Goal: Information Seeking & Learning: Learn about a topic

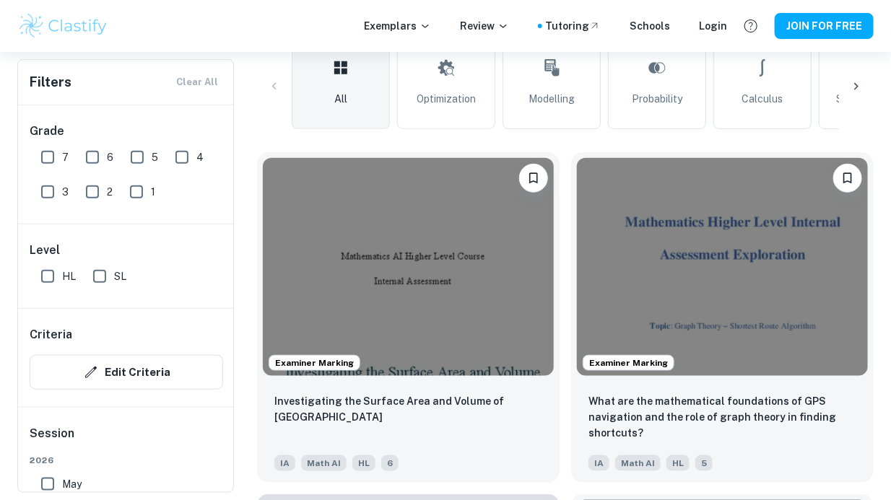
scroll to position [358, 0]
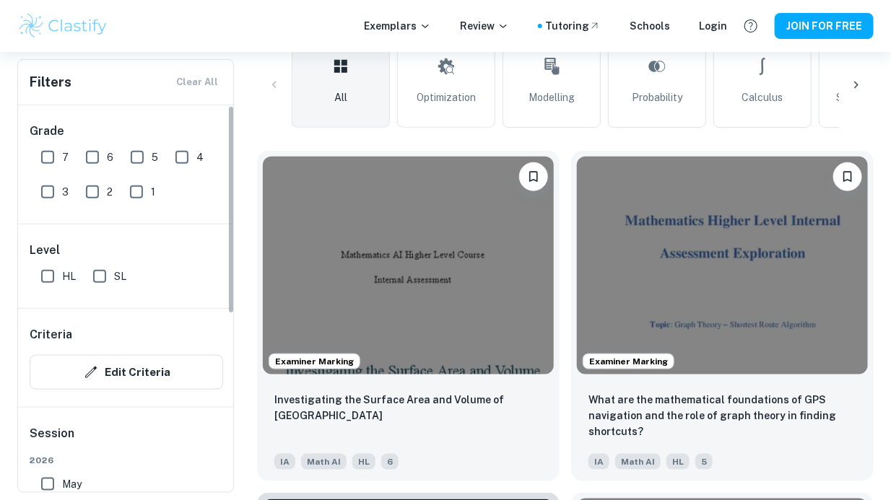
click at [194, 376] on button "Edit Criteria" at bounding box center [127, 372] width 194 height 35
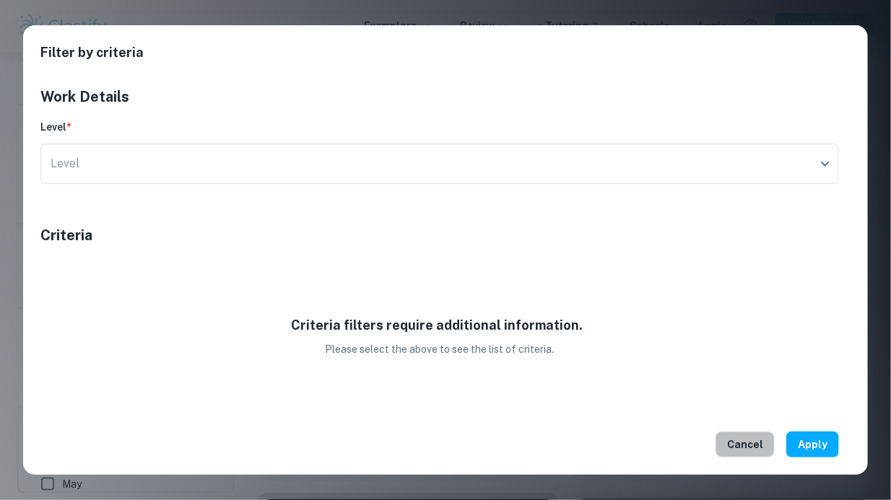
click at [757, 439] on button "Cancel" at bounding box center [745, 445] width 59 height 26
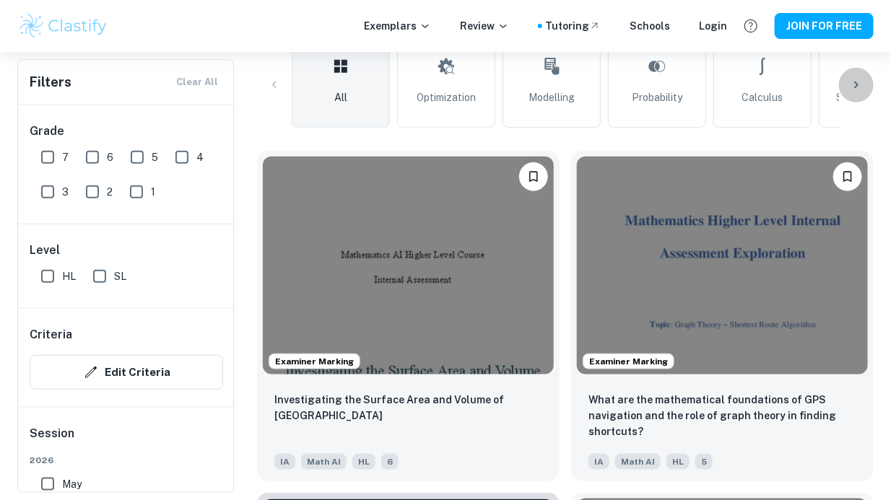
click at [859, 81] on icon at bounding box center [856, 85] width 14 height 14
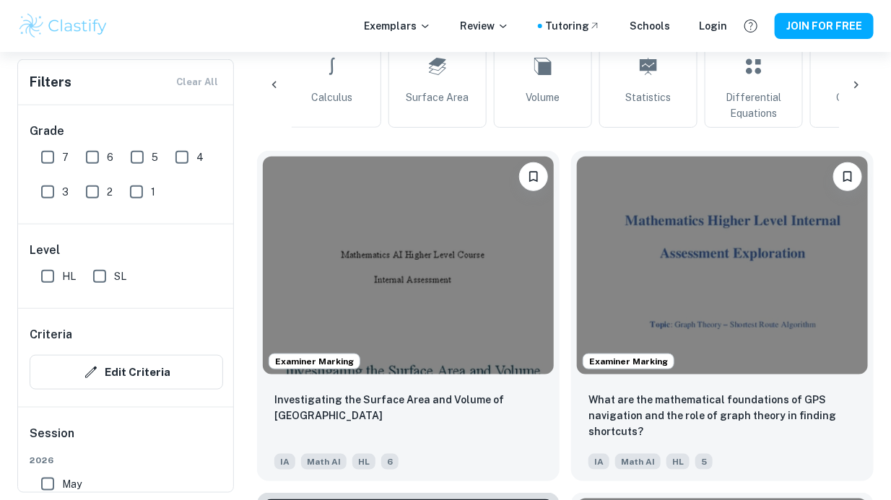
scroll to position [0, 487]
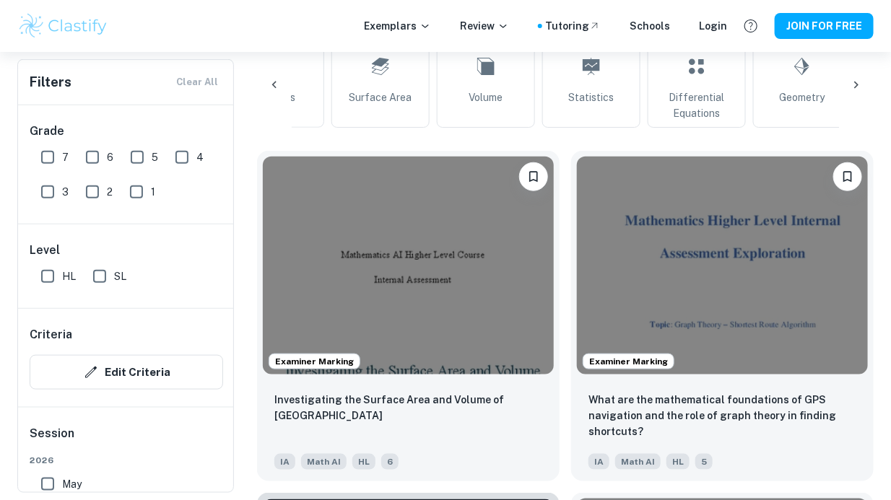
click at [610, 75] on link "Statistics" at bounding box center [591, 85] width 98 height 85
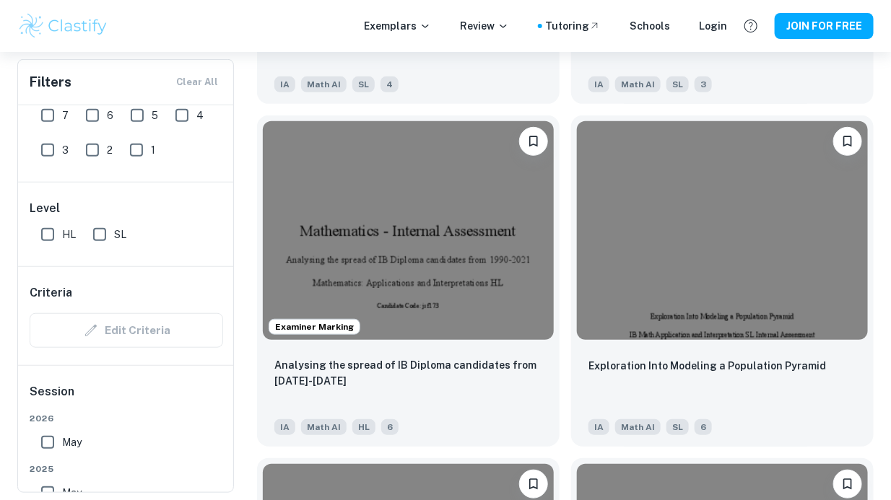
scroll to position [2167, 0]
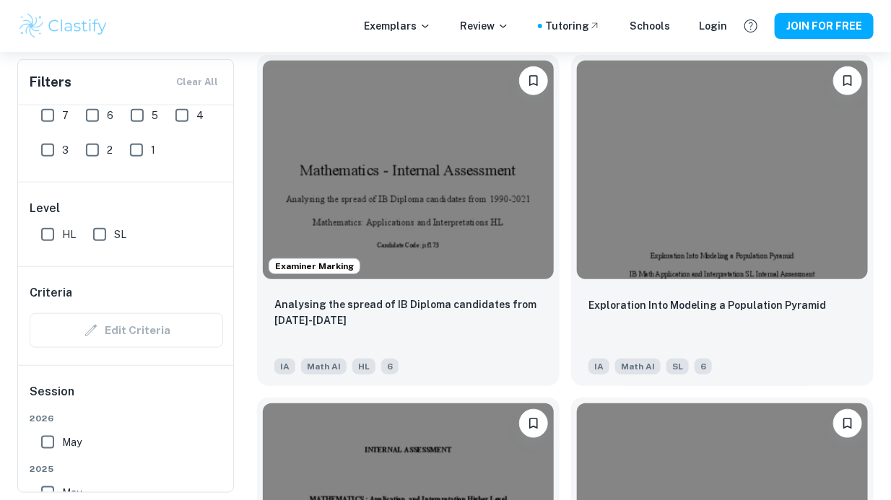
click at [96, 227] on input "SL" at bounding box center [99, 234] width 29 height 29
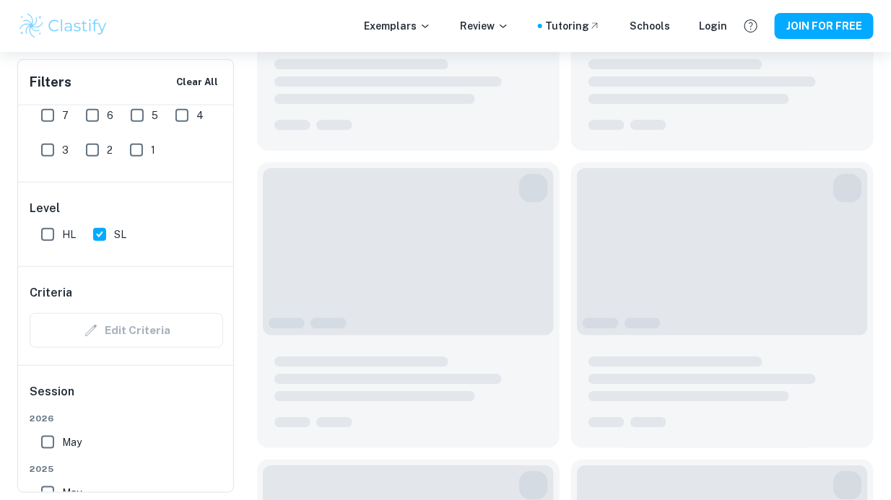
click at [103, 238] on input "SL" at bounding box center [99, 234] width 29 height 29
checkbox input "false"
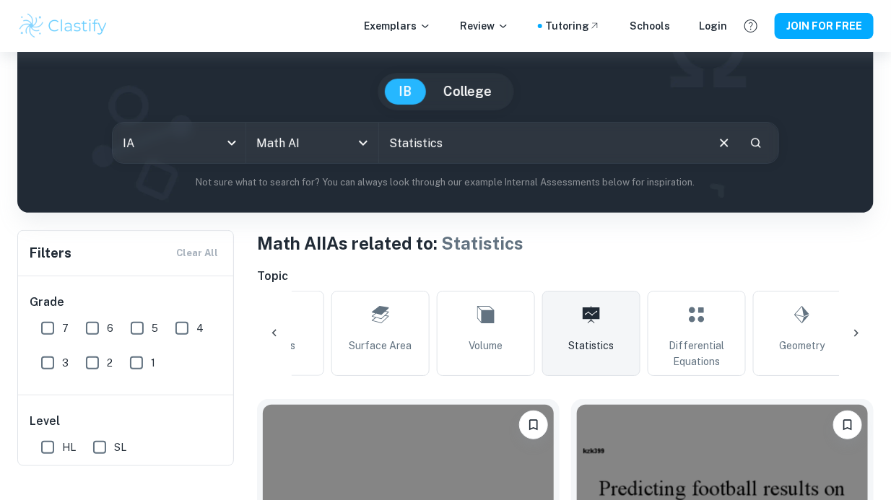
scroll to position [0, 0]
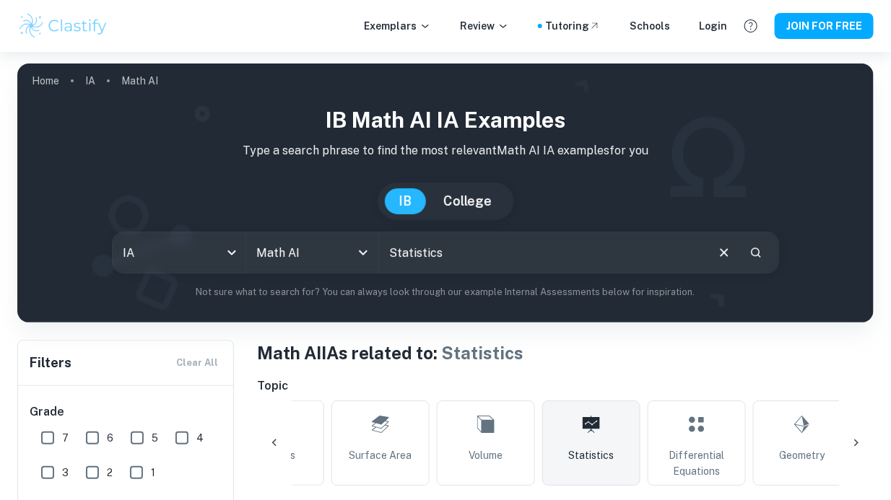
click at [563, 250] on input "text" at bounding box center [542, 253] width 326 height 40
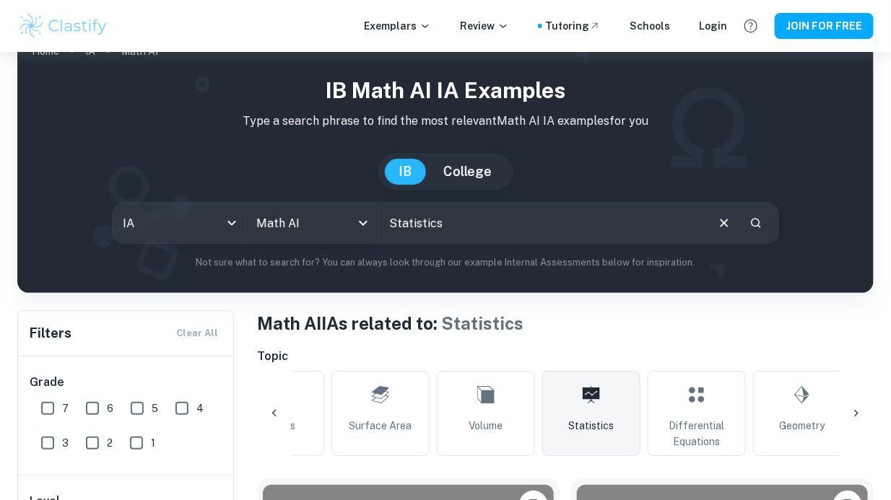
scroll to position [72, 0]
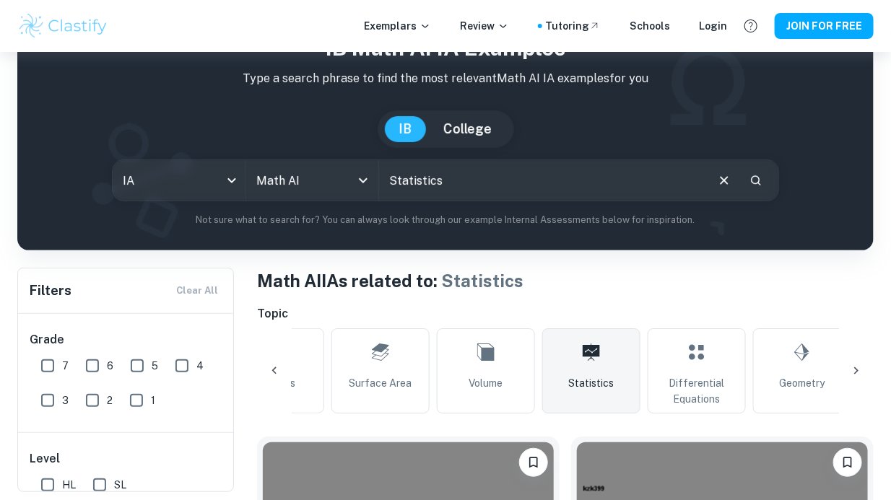
drag, startPoint x: 464, startPoint y: 192, endPoint x: 365, endPoint y: 181, distance: 99.5
click at [365, 181] on div "IA ia All Subjects Math AI All Subjects ​" at bounding box center [445, 181] width 667 height 42
type input "Chi-square"
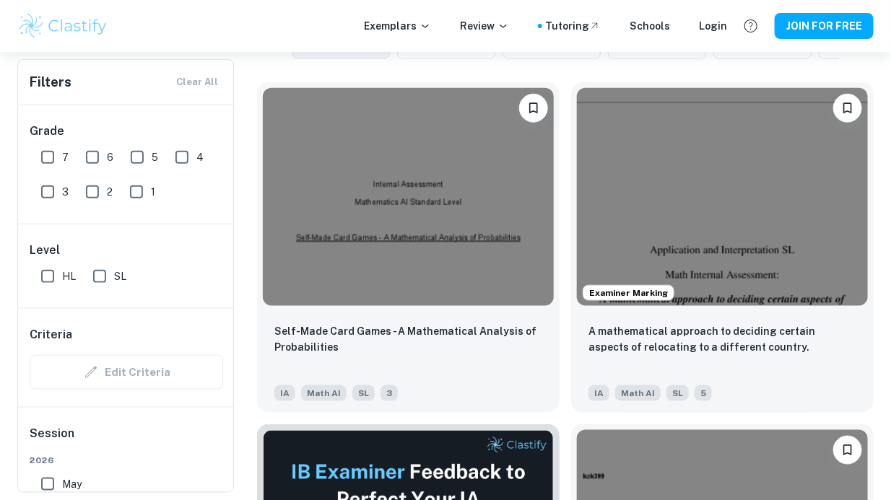
scroll to position [433, 0]
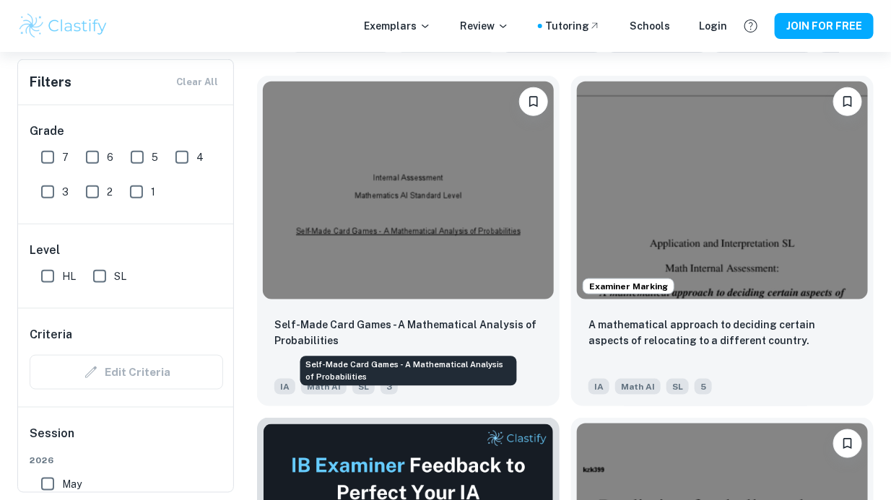
click at [430, 319] on p "Self-Made Card Games - A Mathematical Analysis of Probabilities" at bounding box center [408, 333] width 268 height 32
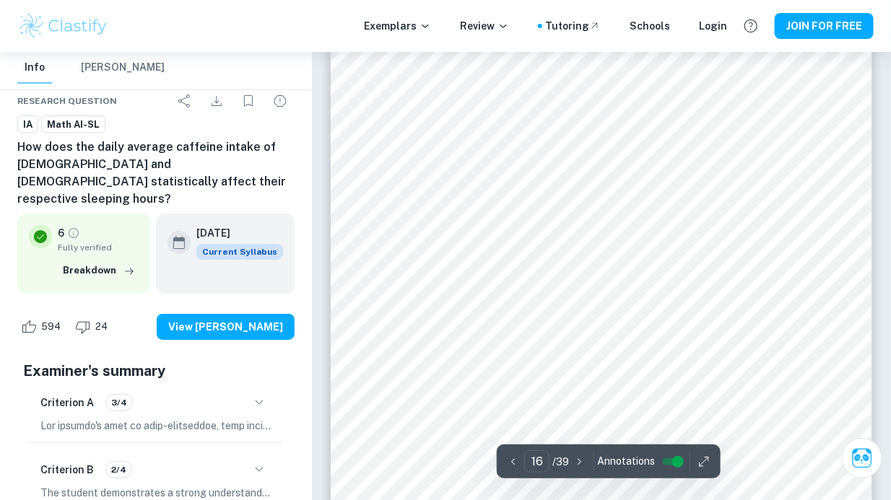
scroll to position [11144, 0]
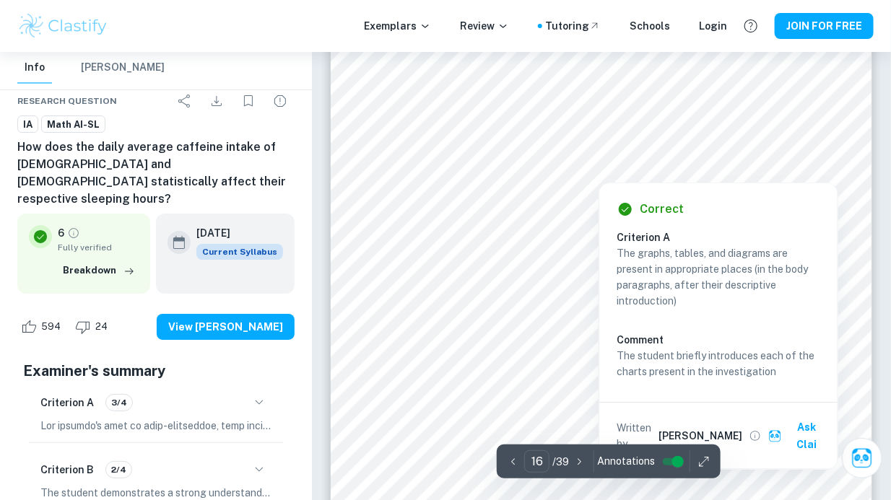
click at [703, 181] on div "Correct Criterion A The graphs, tables, and diagrams are present in appropriate…" at bounding box center [719, 322] width 240 height 295
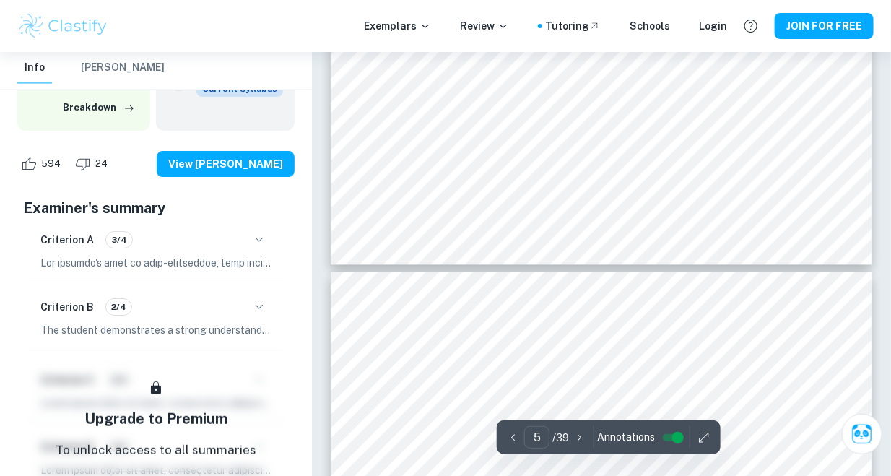
scroll to position [3507, 0]
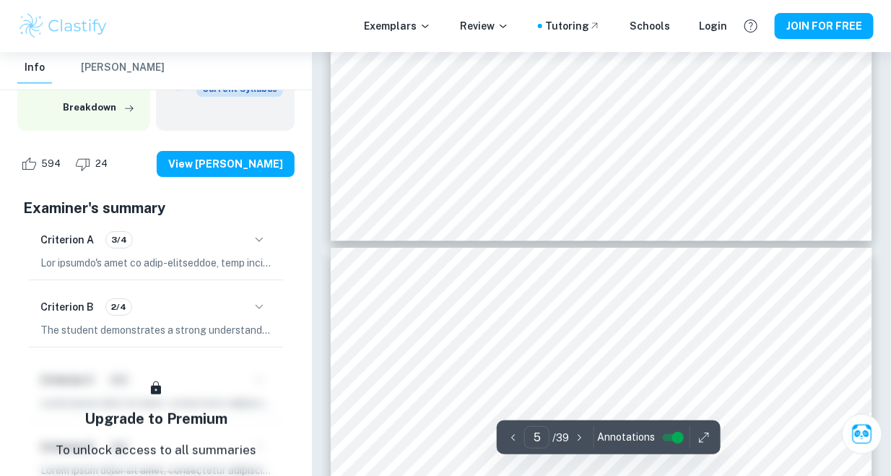
type input "6"
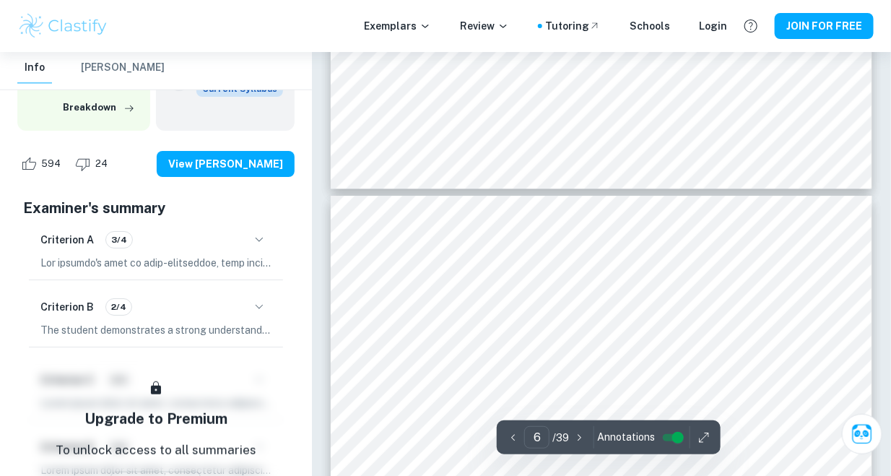
scroll to position [3582, 0]
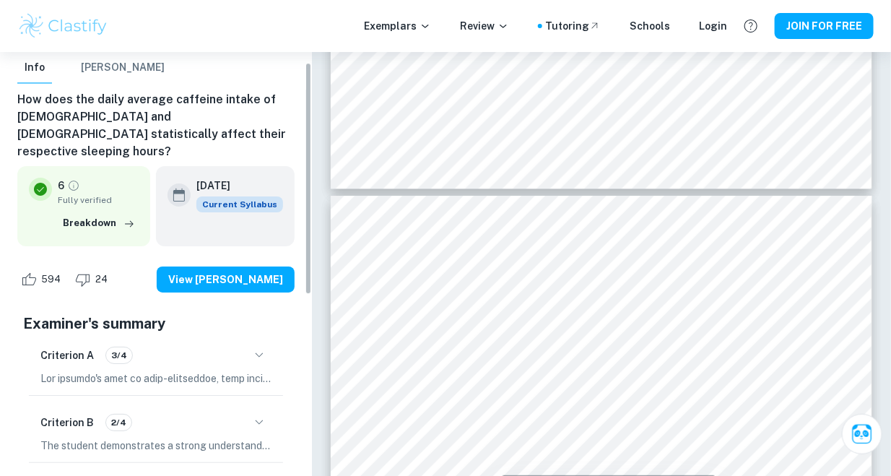
scroll to position [19, 0]
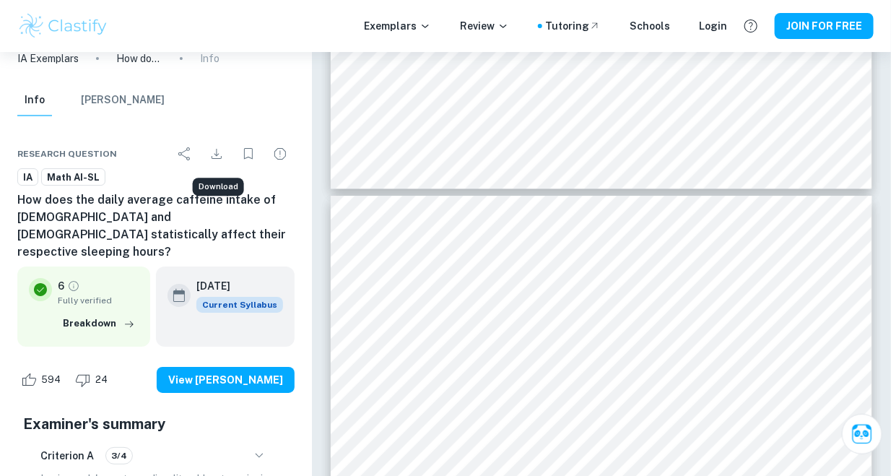
click at [211, 153] on icon "Download" at bounding box center [216, 153] width 17 height 17
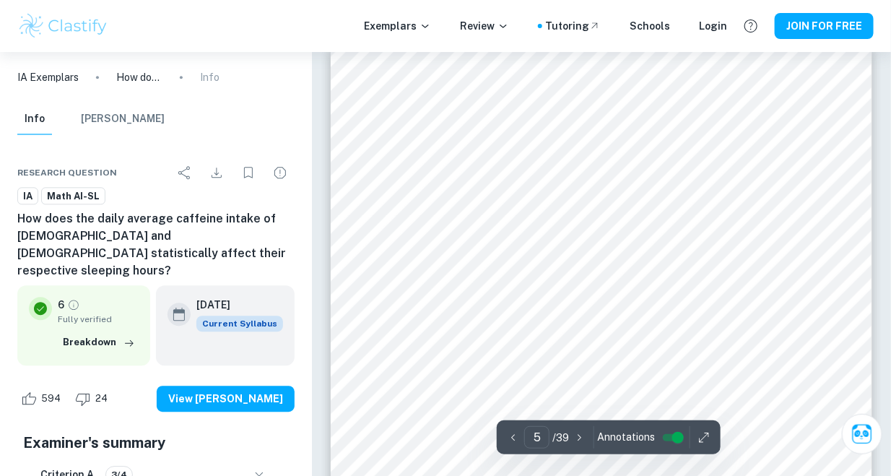
scroll to position [3033, 0]
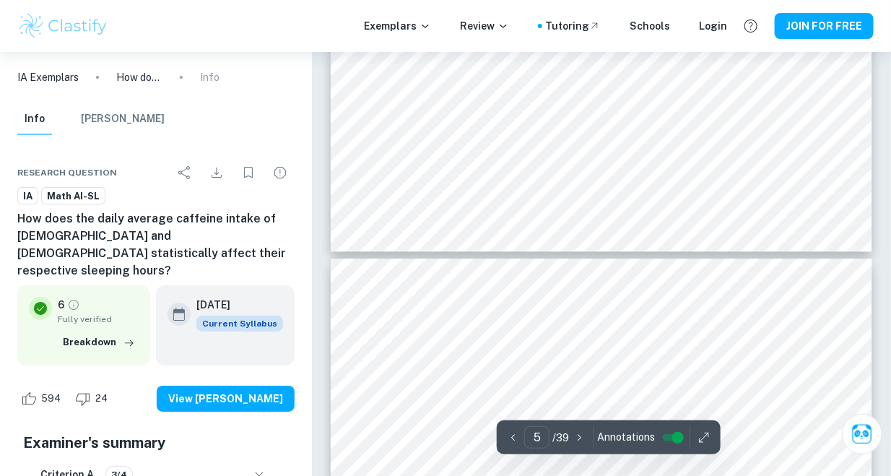
type input "6"
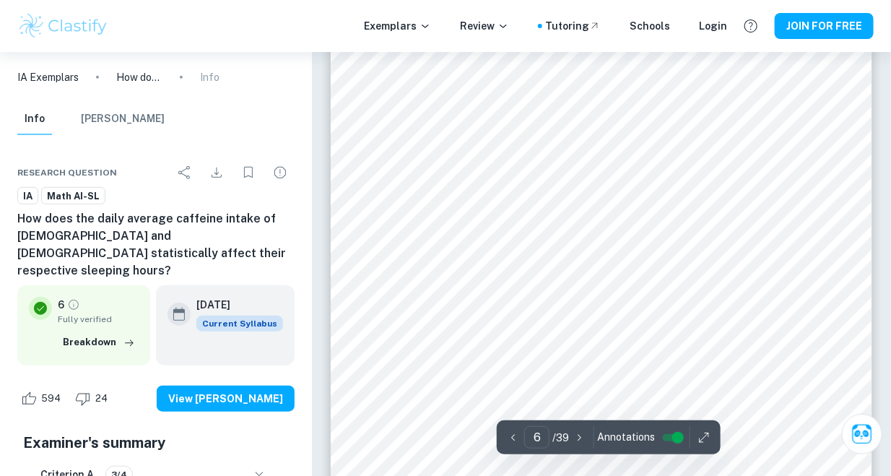
scroll to position [3971, 0]
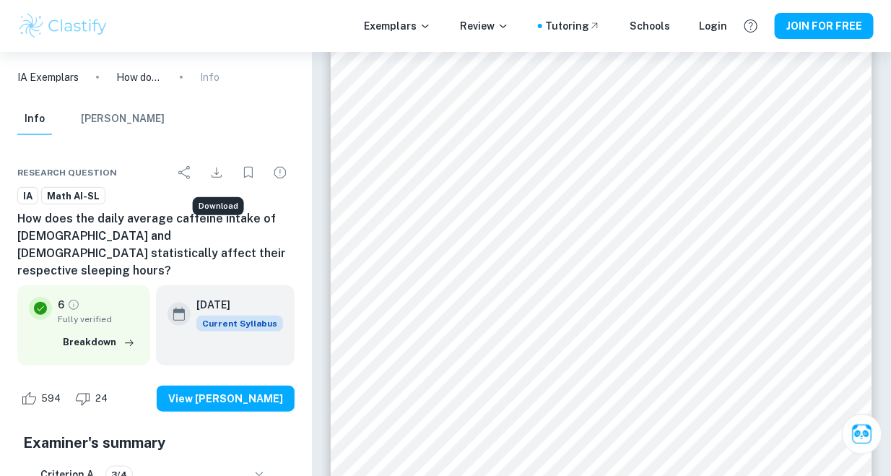
click at [209, 166] on icon "Download" at bounding box center [216, 172] width 17 height 17
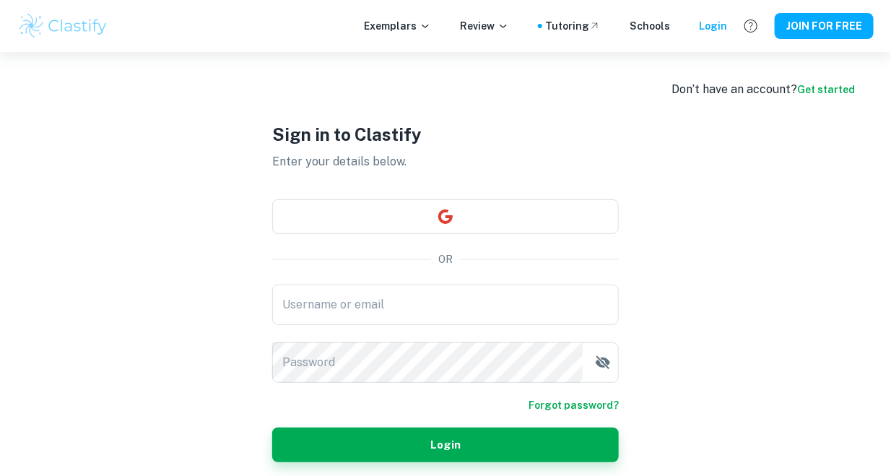
click at [384, 199] on button "button" at bounding box center [445, 216] width 347 height 35
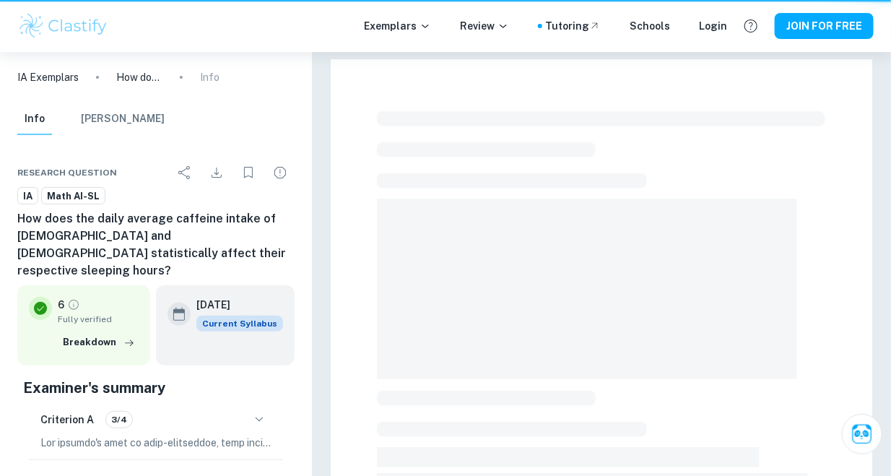
scroll to position [356, 0]
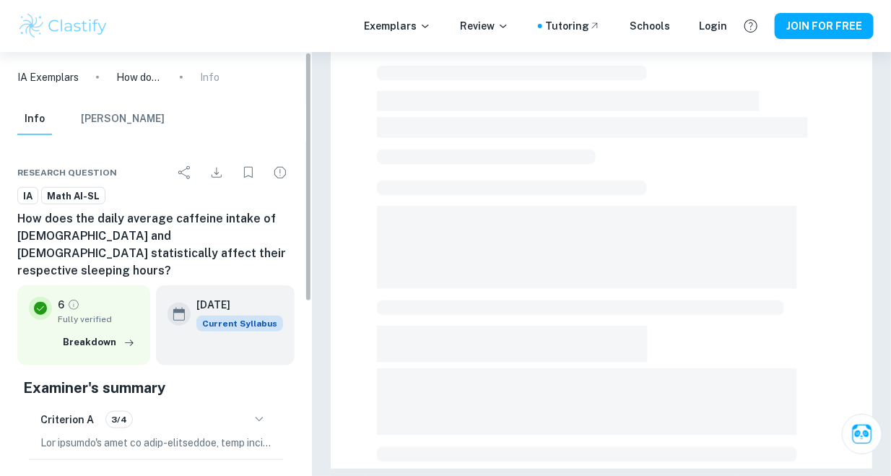
click at [493, 42] on div "Exemplars Review Tutoring Schools Login JOIN FOR FREE" at bounding box center [445, 26] width 891 height 52
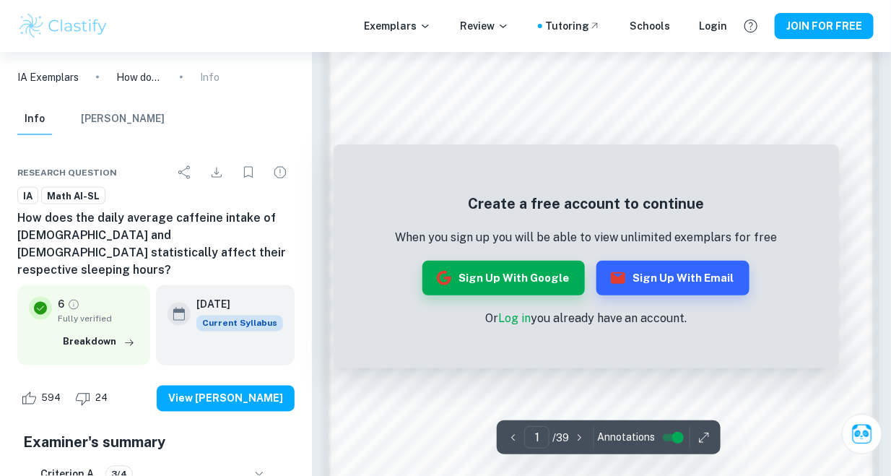
scroll to position [302, 0]
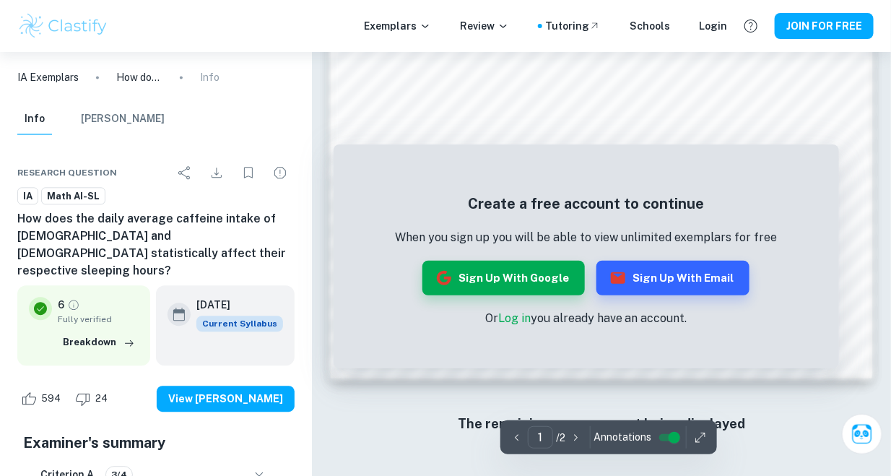
scroll to position [1096, 0]
